Goal: Navigation & Orientation: Find specific page/section

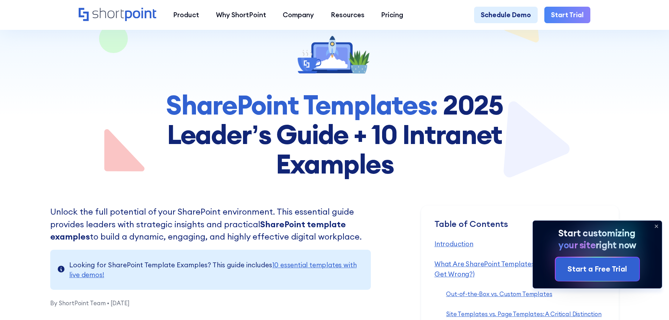
scroll to position [35, 0]
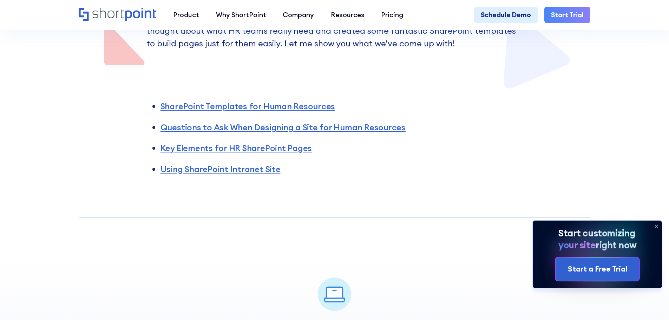
scroll to position [281, 0]
